Goal: Information Seeking & Learning: Learn about a topic

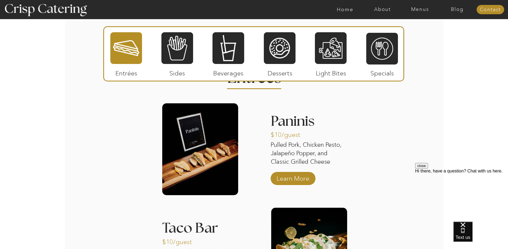
scroll to position [499, 0]
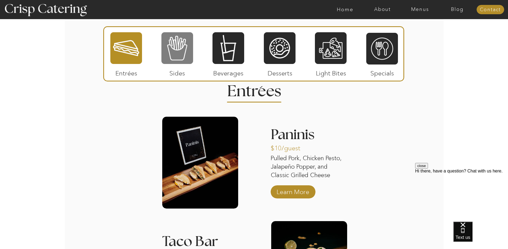
click at [175, 46] on div at bounding box center [177, 48] width 32 height 33
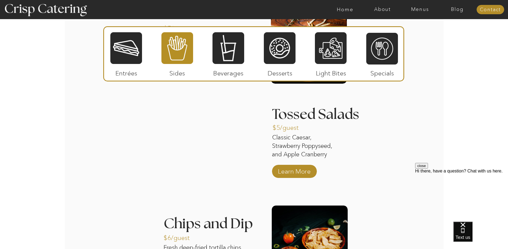
scroll to position [626, 0]
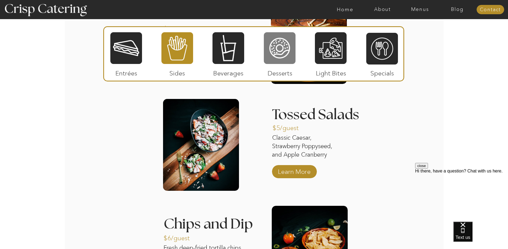
click at [267, 57] on div at bounding box center [280, 48] width 32 height 33
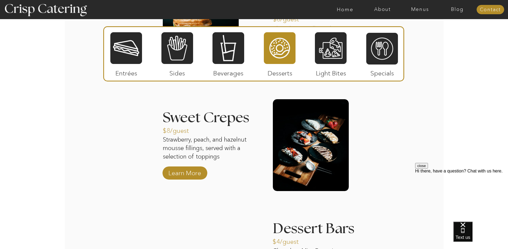
scroll to position [631, 0]
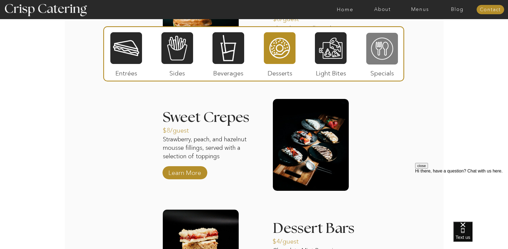
click at [381, 42] on div at bounding box center [382, 48] width 32 height 33
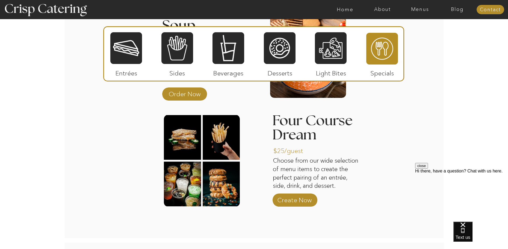
scroll to position [625, 0]
click at [303, 196] on p "Create Now" at bounding box center [294, 198] width 36 height 16
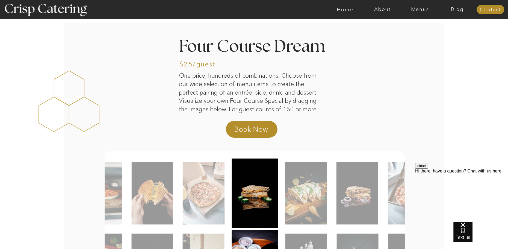
scroll to position [64, 0]
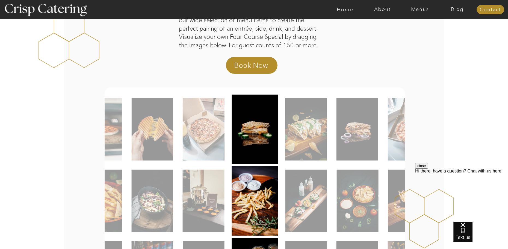
click at [306, 138] on img at bounding box center [306, 129] width 42 height 63
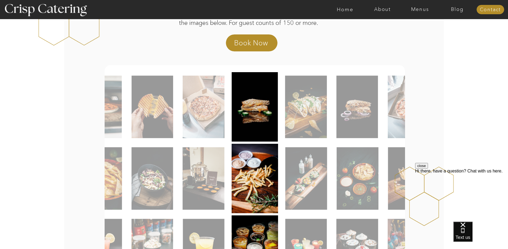
scroll to position [0, 0]
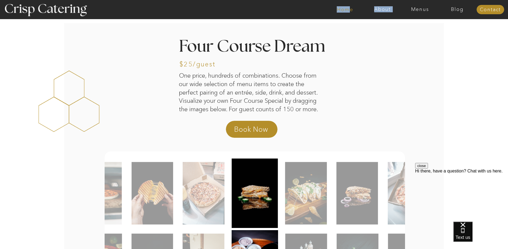
drag, startPoint x: 348, startPoint y: 2, endPoint x: 348, endPoint y: 8, distance: 5.7
click at [348, 8] on div "About Home Menus Contact Blog" at bounding box center [254, 9] width 328 height 19
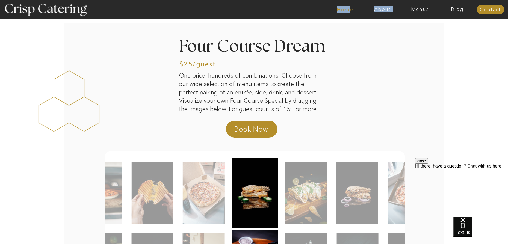
click at [348, 8] on nav "Home" at bounding box center [344, 9] width 37 height 5
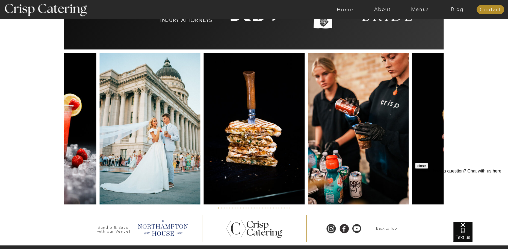
scroll to position [1259, 0]
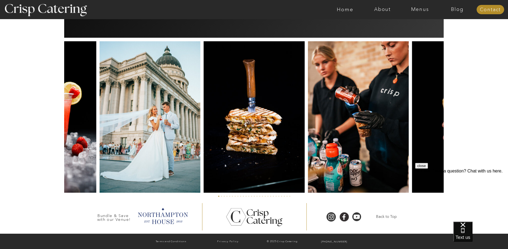
click at [233, 183] on img at bounding box center [254, 116] width 101 height 151
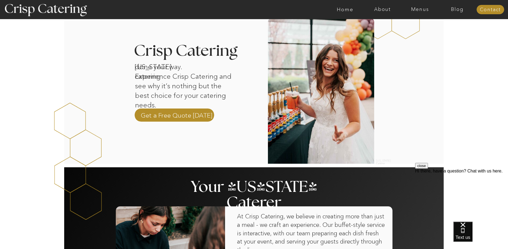
scroll to position [158, 0]
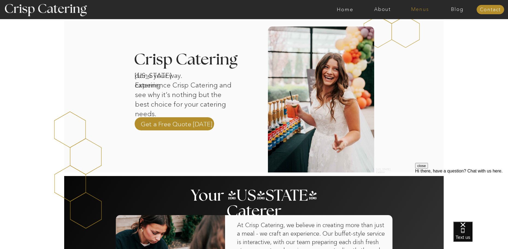
click at [416, 10] on nav "Menus" at bounding box center [419, 9] width 37 height 5
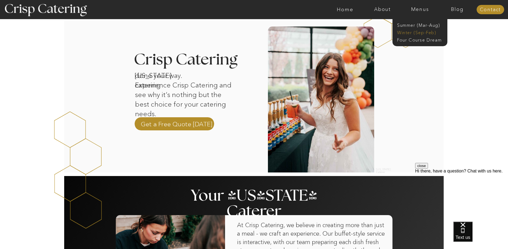
click at [422, 31] on nav "Winter (Sep-Feb)" at bounding box center [419, 31] width 45 height 5
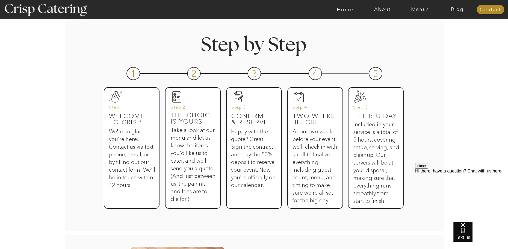
click at [279, 161] on div at bounding box center [254, 148] width 56 height 122
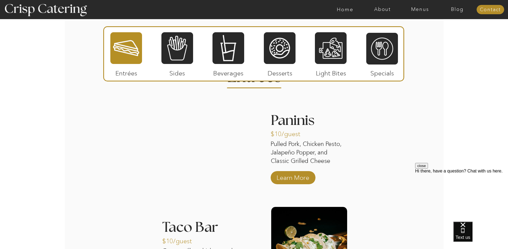
scroll to position [651, 0]
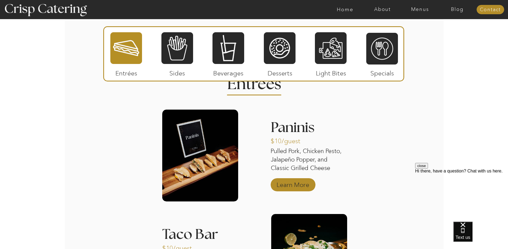
click at [298, 186] on p "Learn More" at bounding box center [293, 183] width 36 height 16
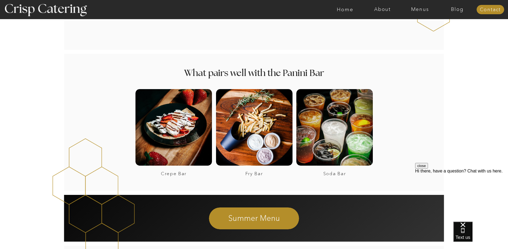
scroll to position [677, 0]
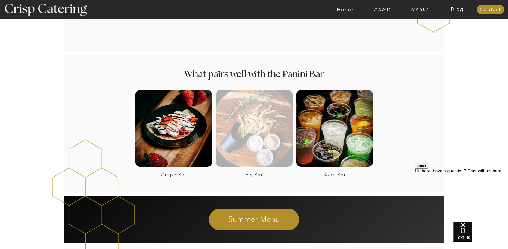
click at [269, 144] on div at bounding box center [254, 128] width 76 height 76
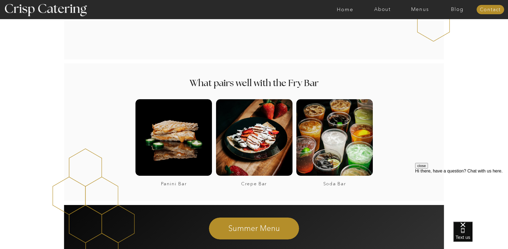
scroll to position [486, 0]
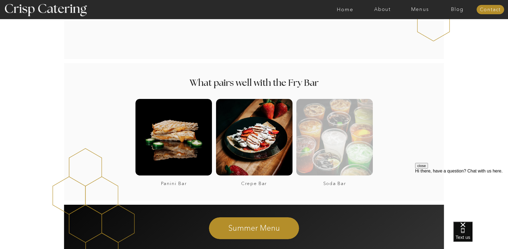
click at [344, 149] on div at bounding box center [334, 137] width 76 height 76
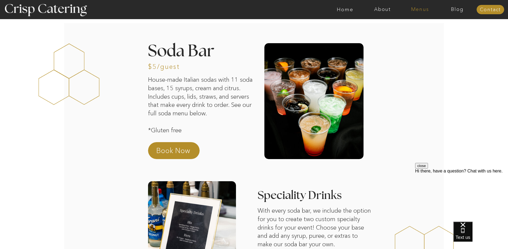
click at [419, 11] on nav "Menus" at bounding box center [419, 9] width 37 height 5
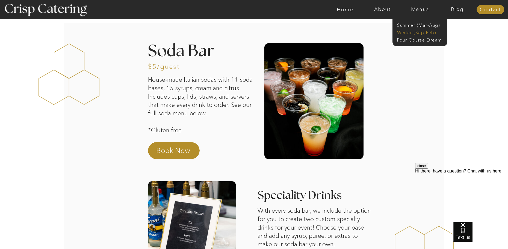
click at [421, 34] on nav "Winter (Sep-Feb)" at bounding box center [419, 31] width 45 height 5
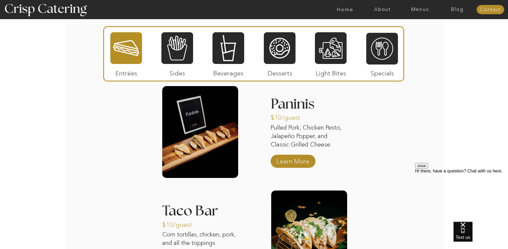
scroll to position [674, 0]
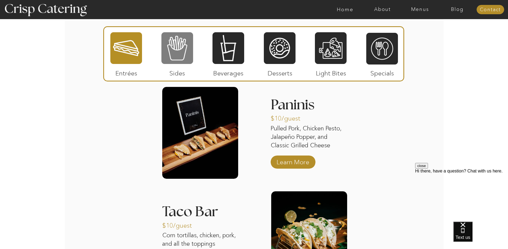
click at [169, 49] on div at bounding box center [177, 48] width 32 height 33
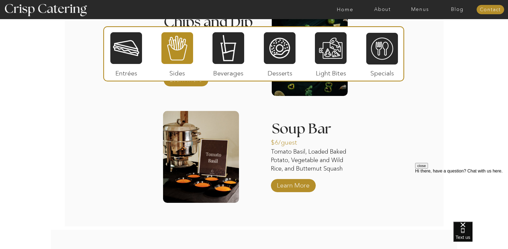
scroll to position [973, 0]
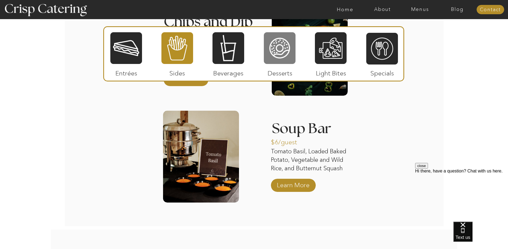
click at [287, 46] on div at bounding box center [280, 48] width 32 height 33
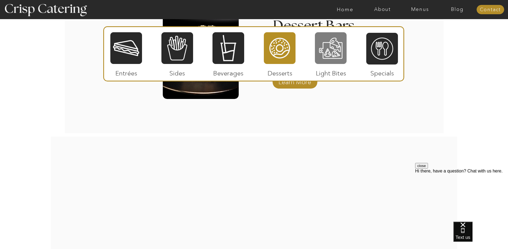
click at [341, 47] on div at bounding box center [331, 48] width 32 height 33
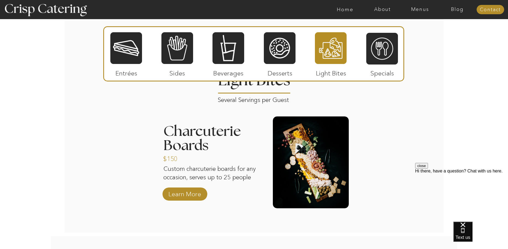
scroll to position [655, 0]
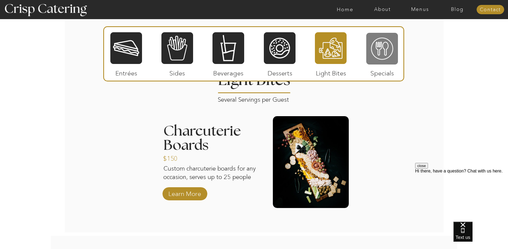
click at [388, 38] on div at bounding box center [382, 48] width 32 height 33
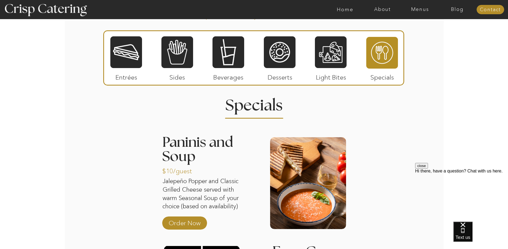
scroll to position [630, 0]
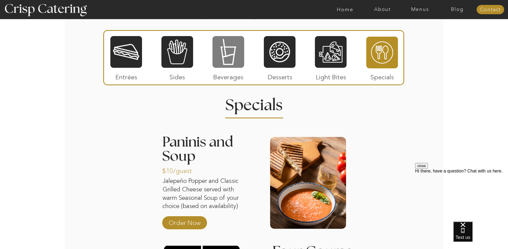
click at [242, 63] on div at bounding box center [228, 51] width 32 height 33
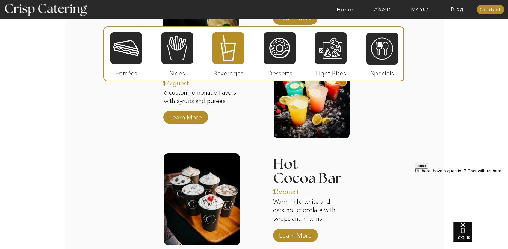
click at [281, 183] on p "$5/guest" at bounding box center [291, 190] width 36 height 16
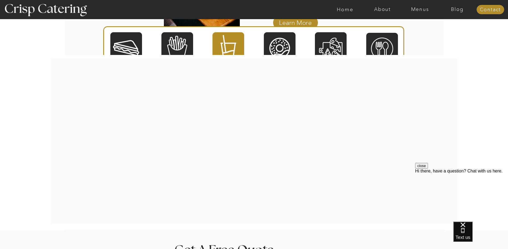
scroll to position [1034, 0]
